Goal: Use online tool/utility: Use online tool/utility

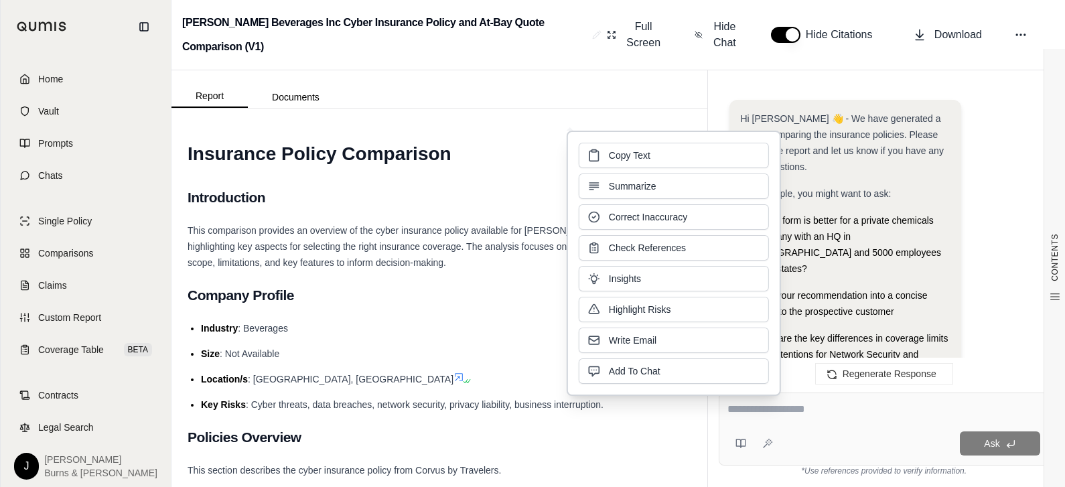
scroll to position [7581, 0]
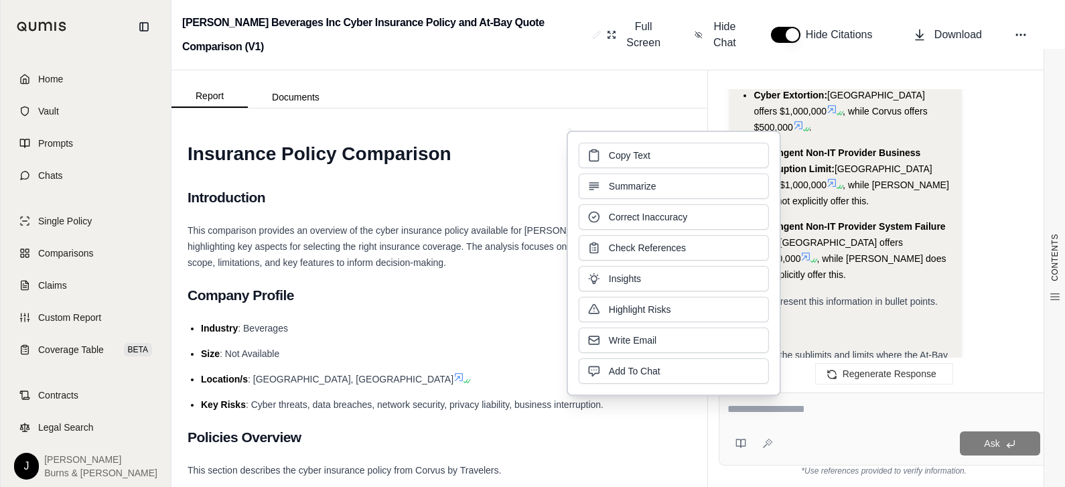
click at [448, 252] on div "This comparison provides an overview of the cyber insurance policy available fo…" at bounding box center [439, 246] width 504 height 48
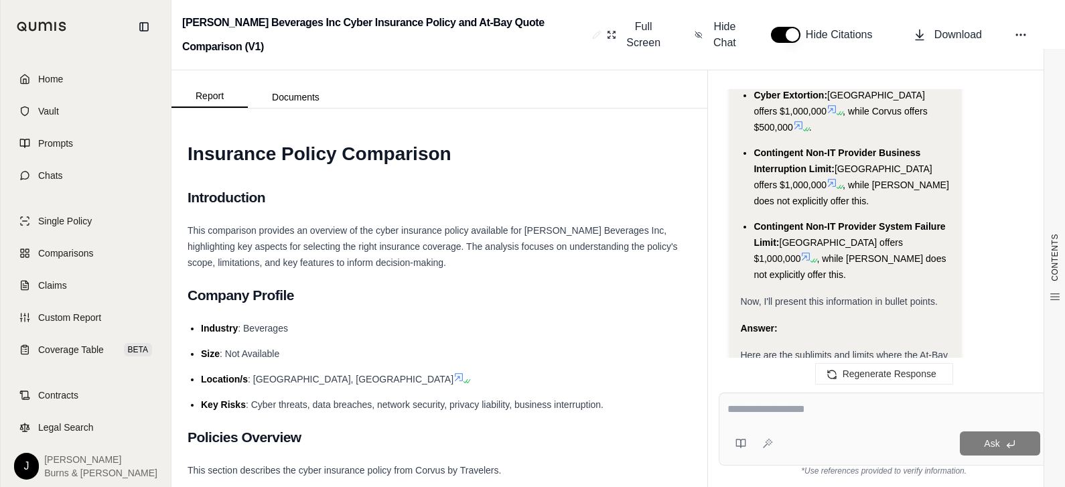
scroll to position [7759, 0]
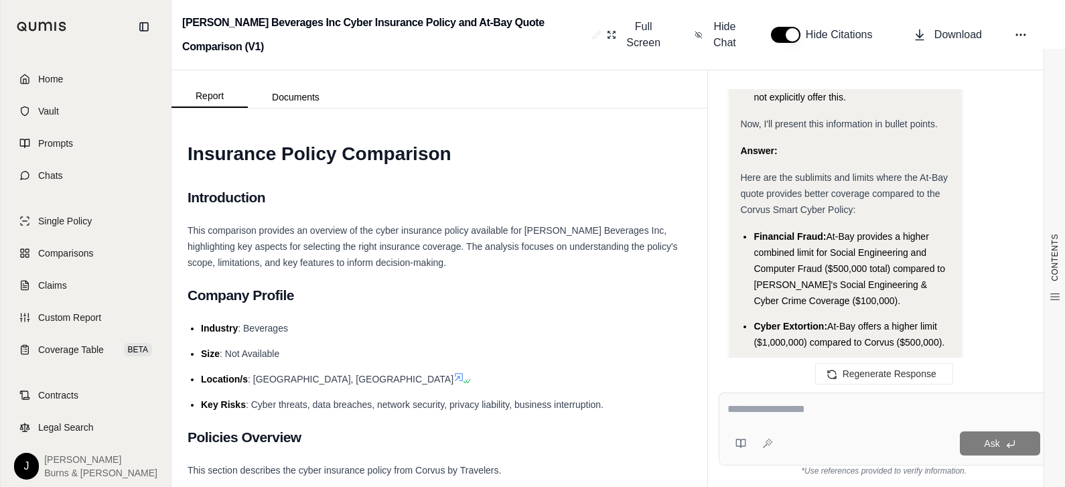
drag, startPoint x: 834, startPoint y: 234, endPoint x: 634, endPoint y: 182, distance: 206.2
click at [750, 422] on div at bounding box center [883, 411] width 313 height 21
click at [750, 406] on textarea at bounding box center [883, 409] width 313 height 16
type textarea "**********"
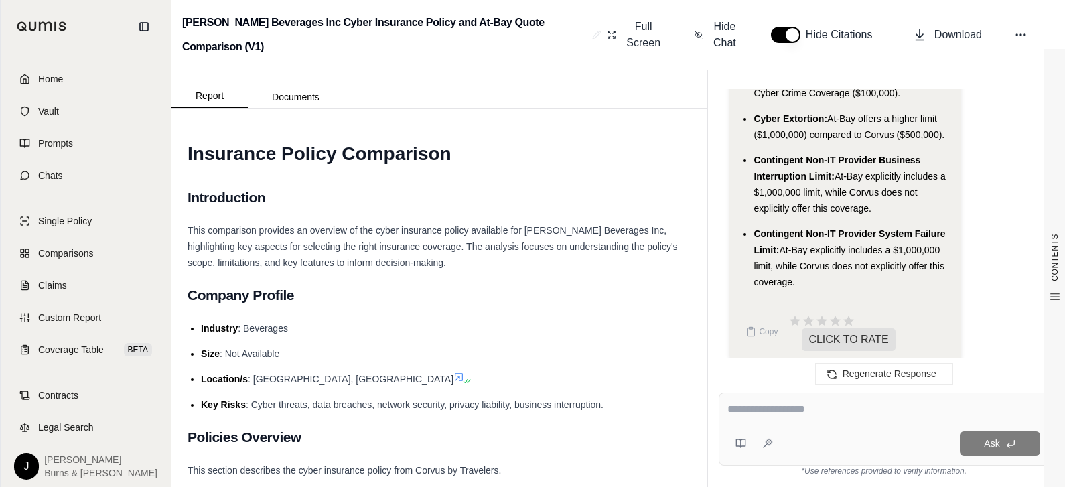
scroll to position [7966, 0]
click at [795, 406] on textarea at bounding box center [883, 409] width 313 height 16
click at [50, 356] on span "Coverage Table" at bounding box center [71, 349] width 66 height 13
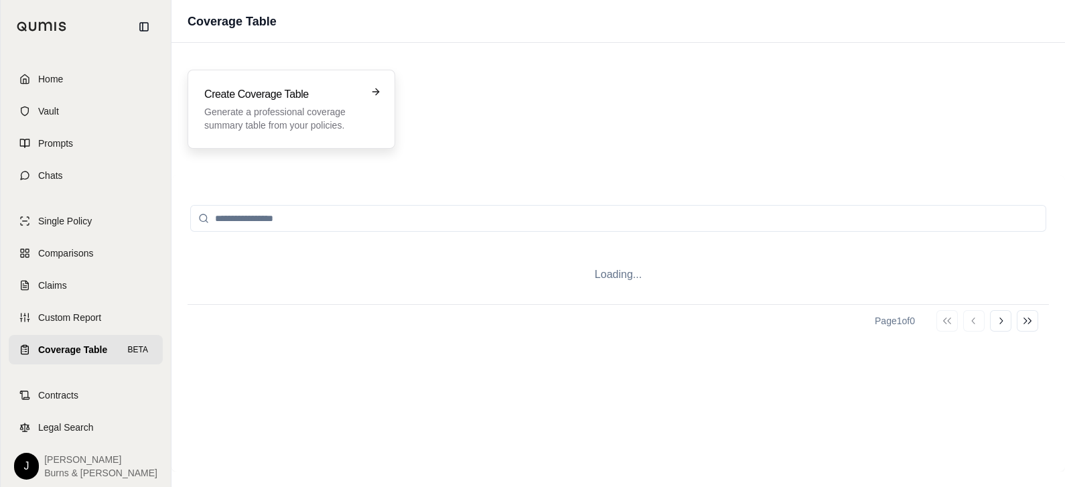
click at [295, 107] on p "Generate a professional coverage summary table from your policies." at bounding box center [281, 118] width 155 height 27
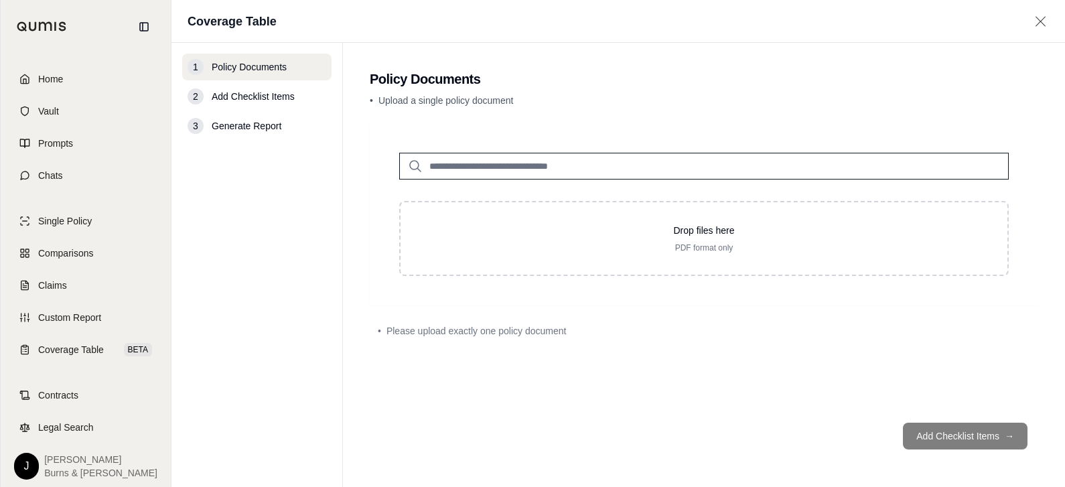
click at [280, 100] on span "Add Checklist Items" at bounding box center [253, 96] width 83 height 13
